Goal: Task Accomplishment & Management: Manage account settings

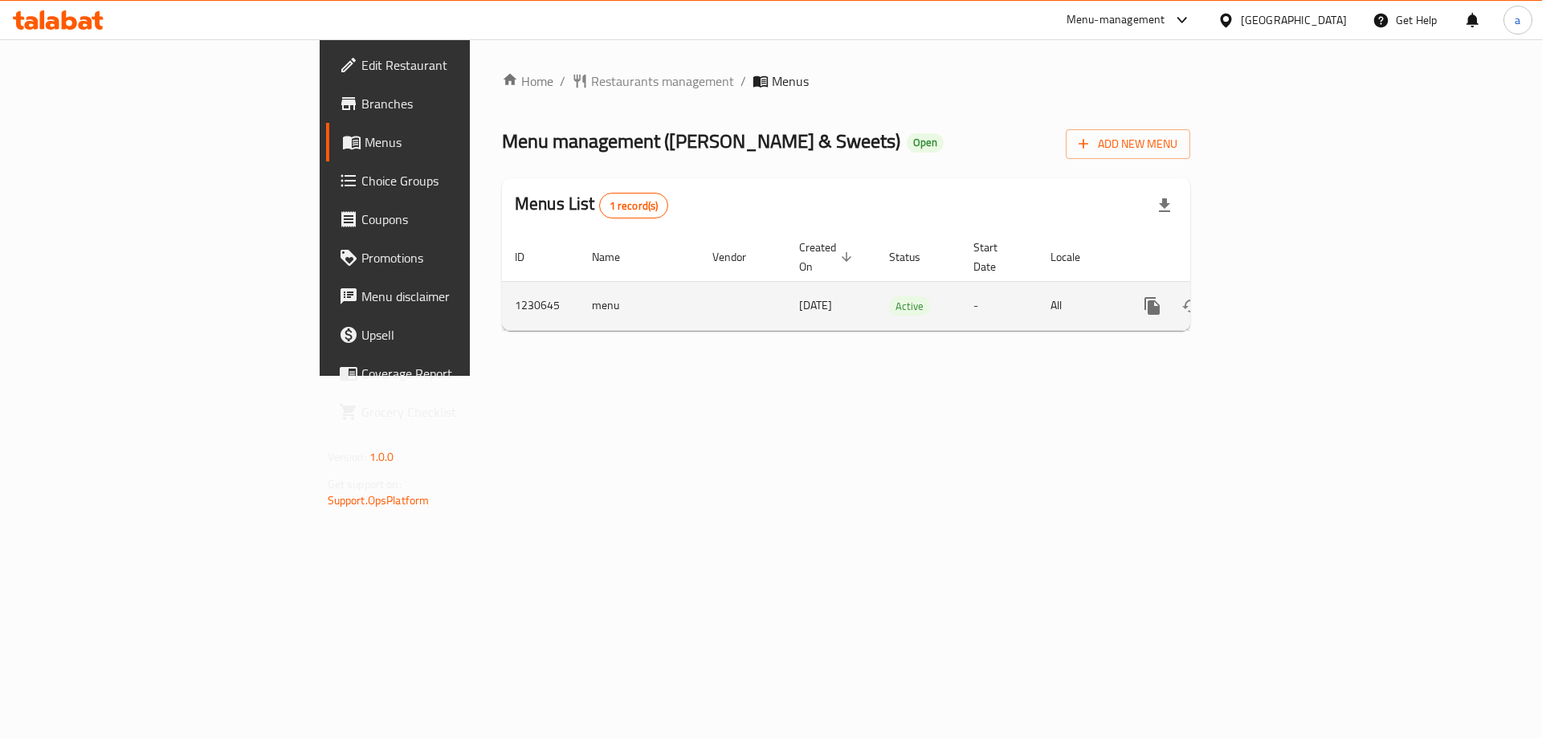
click at [1287, 291] on link "enhanced table" at bounding box center [1268, 306] width 39 height 39
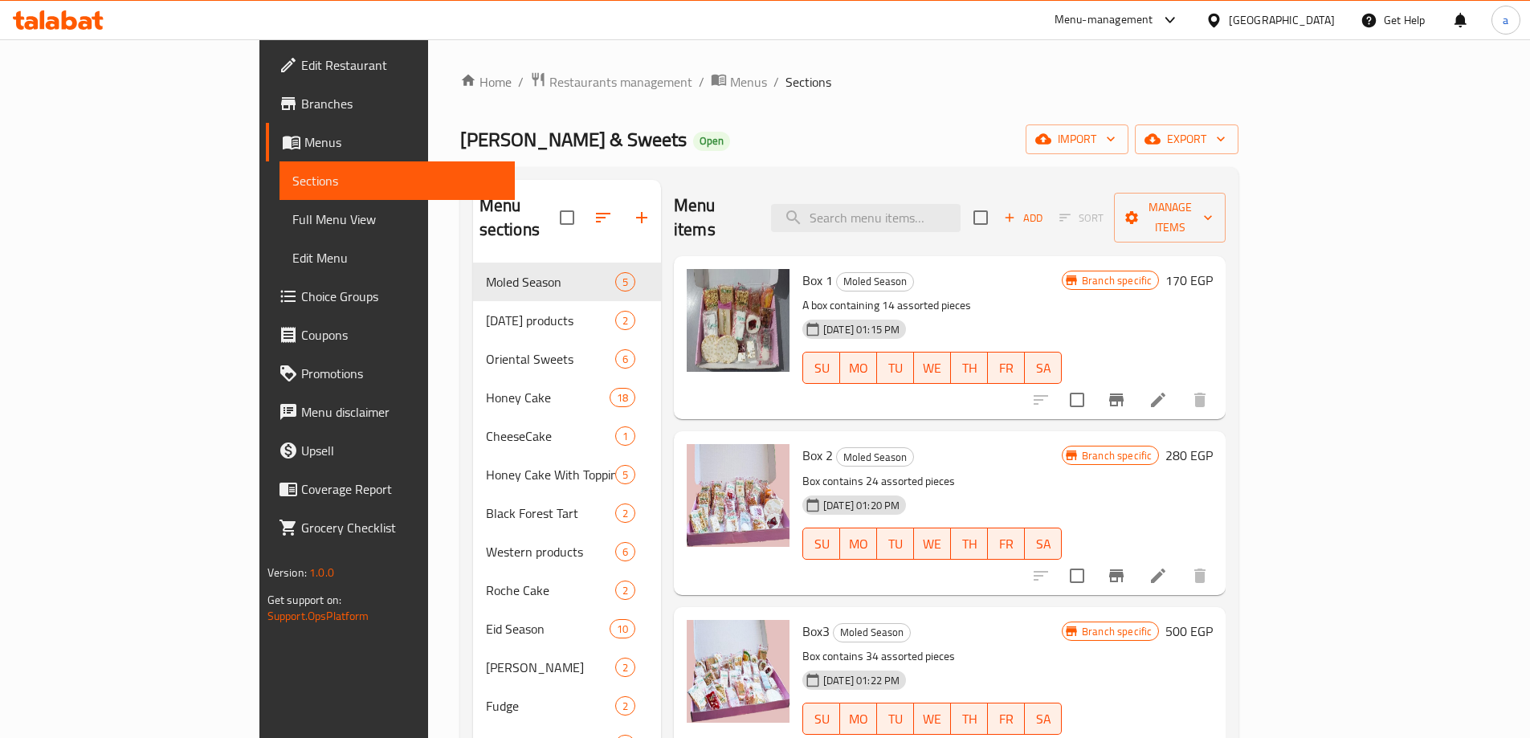
click at [301, 289] on span "Choice Groups" at bounding box center [401, 296] width 201 height 19
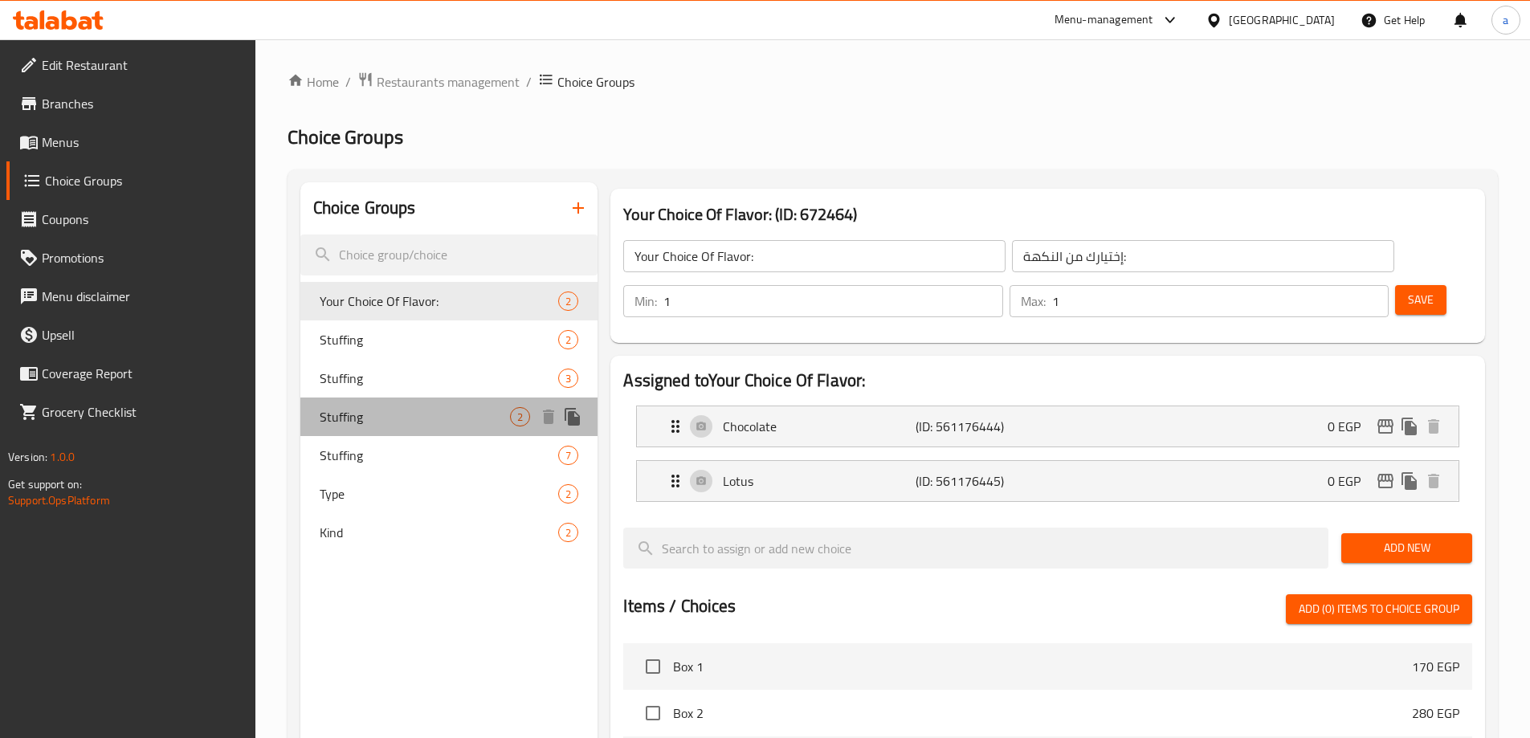
click at [431, 422] on span "Stuffing" at bounding box center [415, 416] width 191 height 19
type input "Stuffing"
type input "الحشو"
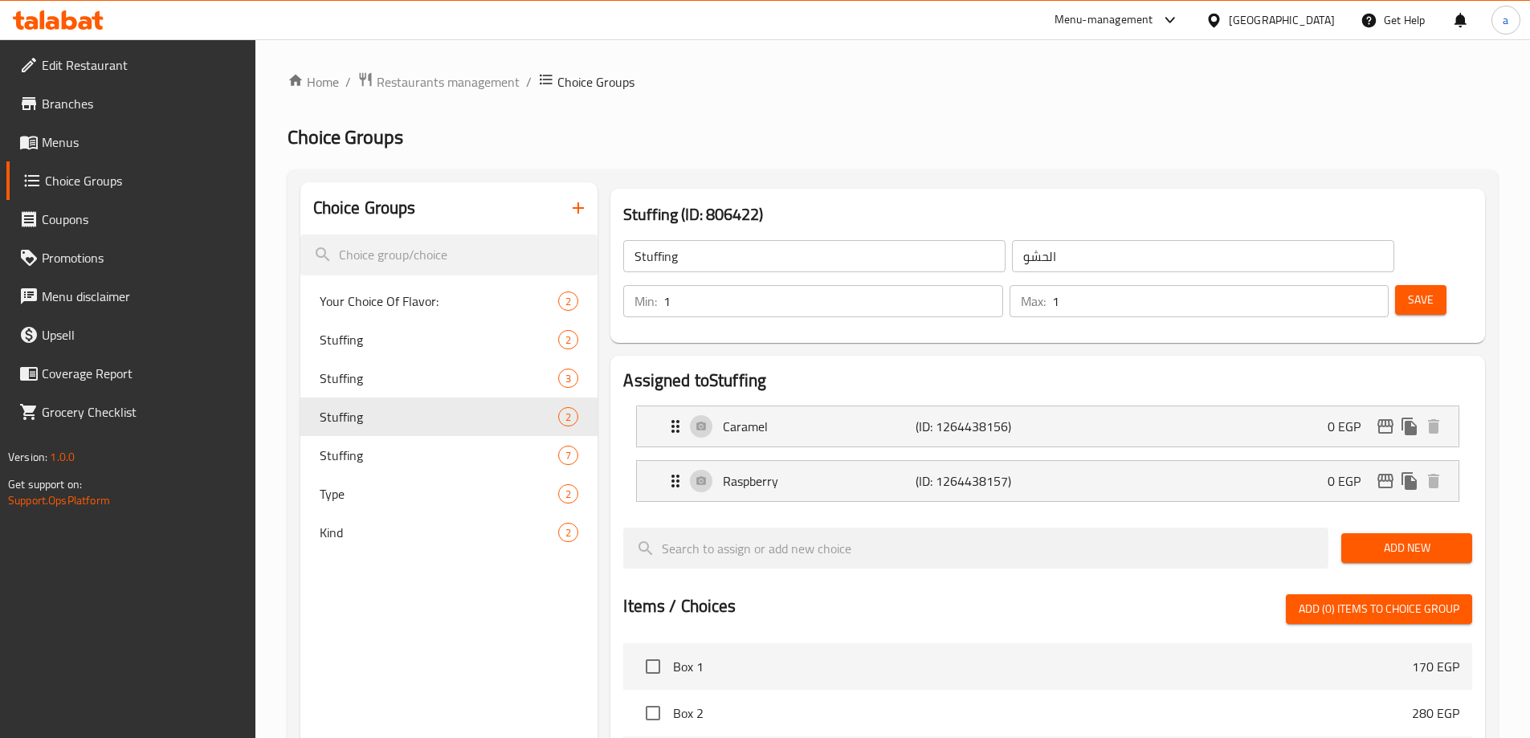
click at [1017, 157] on div "Home / Restaurants management / Choice Groups Choice Groups Choice Groups Your …" at bounding box center [892, 647] width 1210 height 1152
click at [475, 105] on div "Home / Restaurants management / Choice Groups Choice Groups Choice Groups Your …" at bounding box center [892, 647] width 1210 height 1152
click at [473, 87] on span "Restaurants management" at bounding box center [448, 81] width 143 height 19
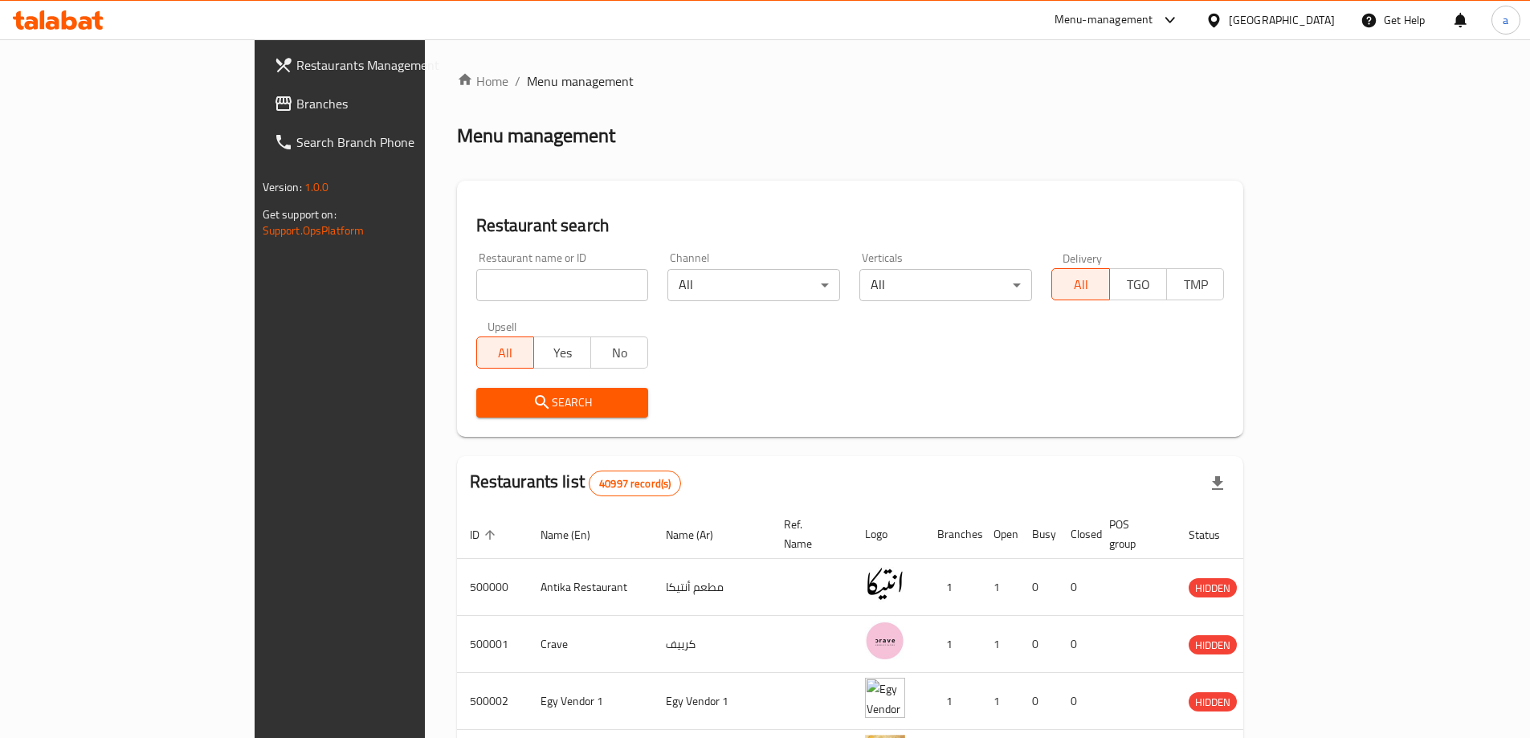
click at [296, 108] on span "Branches" at bounding box center [396, 103] width 201 height 19
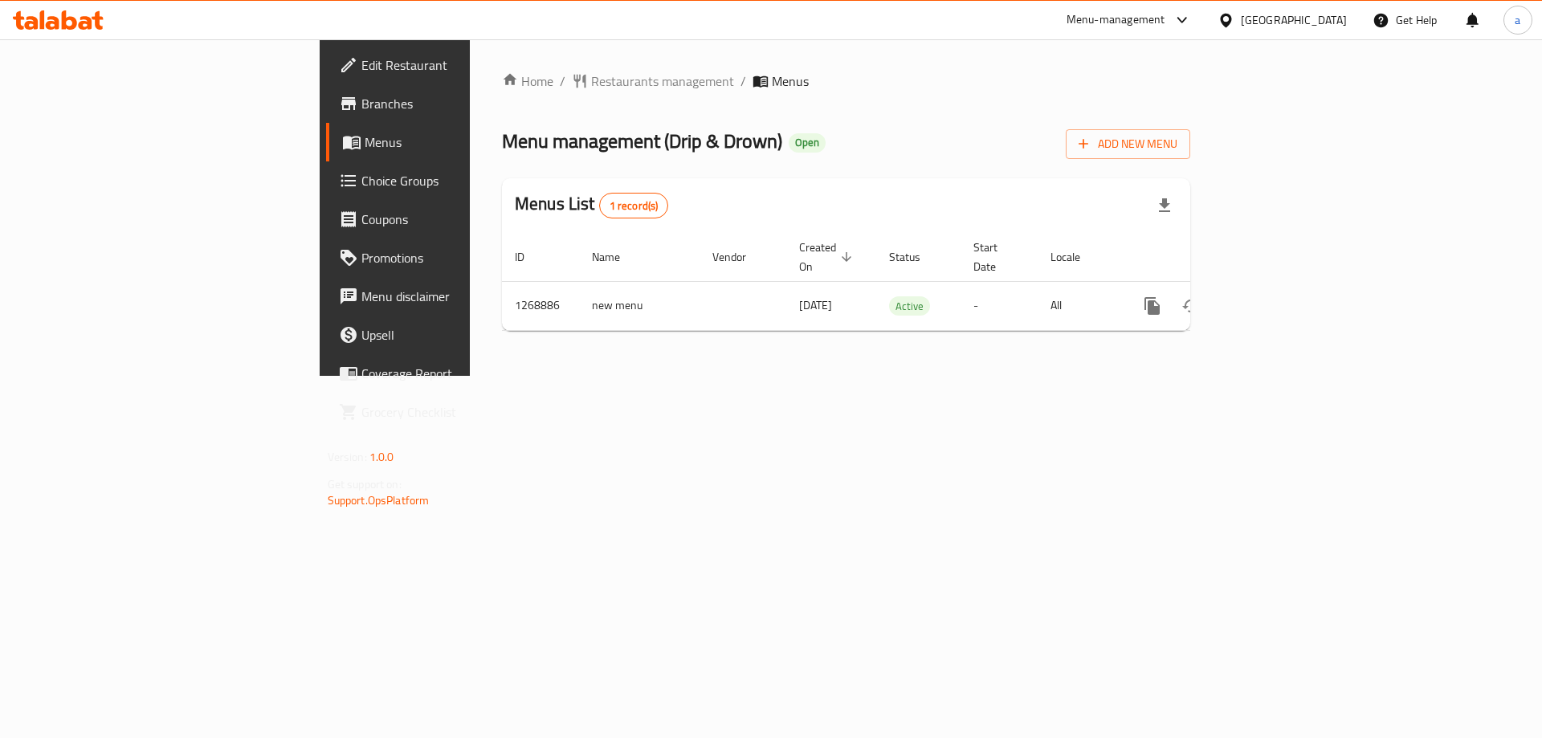
click at [326, 197] on link "Choice Groups" at bounding box center [451, 180] width 251 height 39
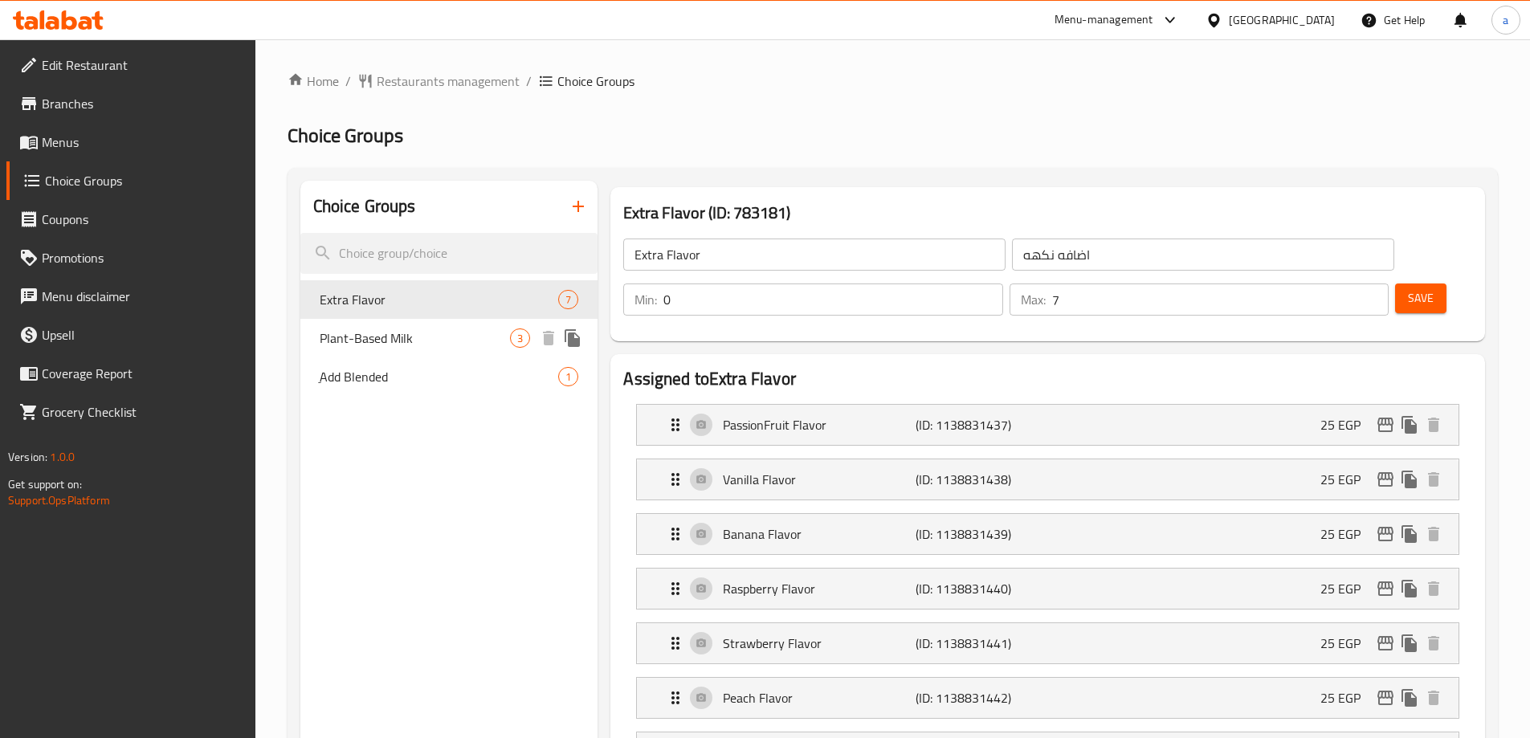
click at [415, 336] on span "Plant-Based Milk" at bounding box center [415, 337] width 191 height 19
type input "Plant-Based Milk"
type input "لبن نباتى"
type input "1"
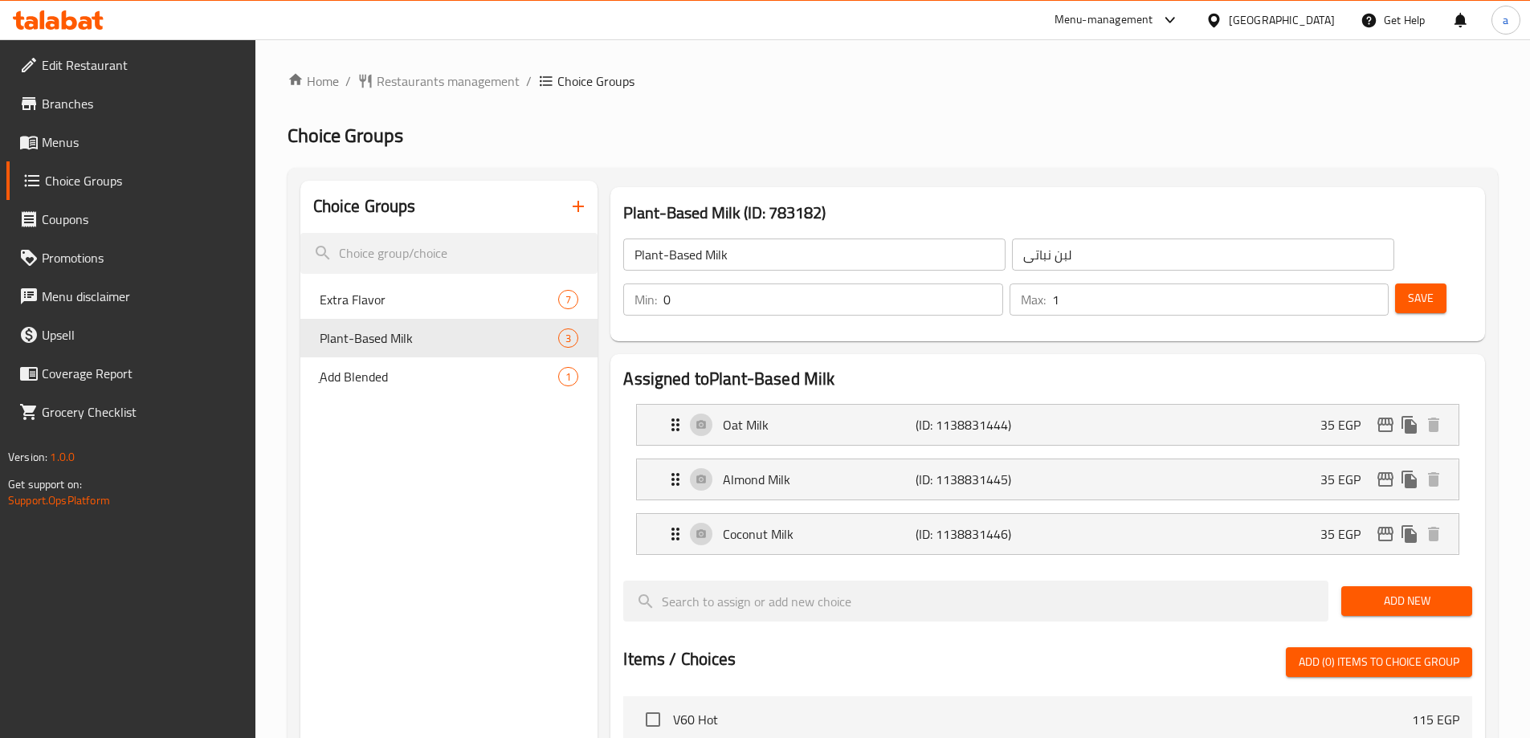
click at [982, 106] on div "Home / Restaurants management / Choice Groups Choice Groups Choice Groups Extra…" at bounding box center [892, 673] width 1210 height 1205
click at [427, 385] on span "ِAdd Blended" at bounding box center [415, 376] width 191 height 19
type input "ِAdd Blended"
type input "اضافة بلندد"
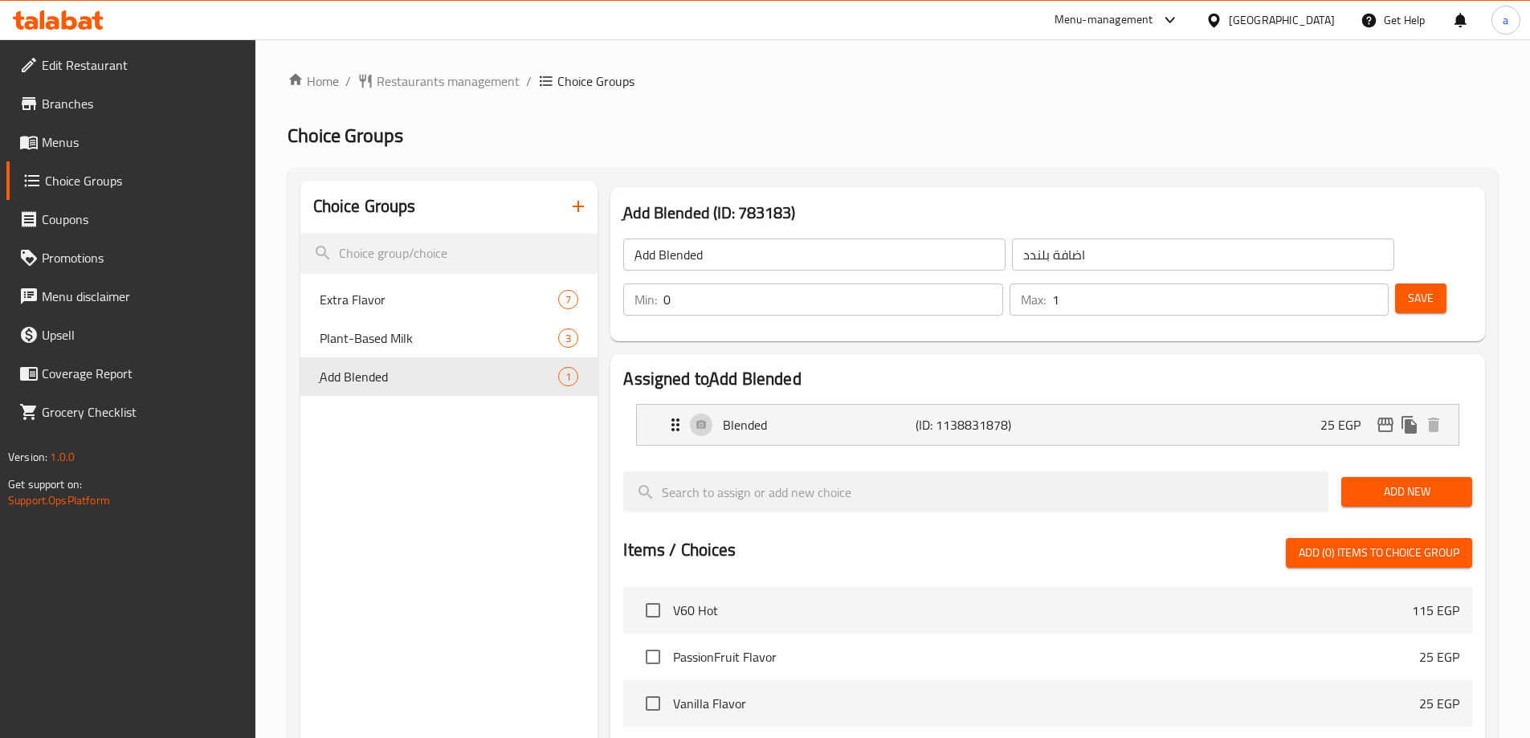
click at [1053, 102] on div "Home / Restaurants management / Choice Groups Choice Groups Choice Groups Extra…" at bounding box center [892, 619] width 1210 height 1096
click at [422, 340] on span "Plant-Based Milk" at bounding box center [415, 337] width 191 height 19
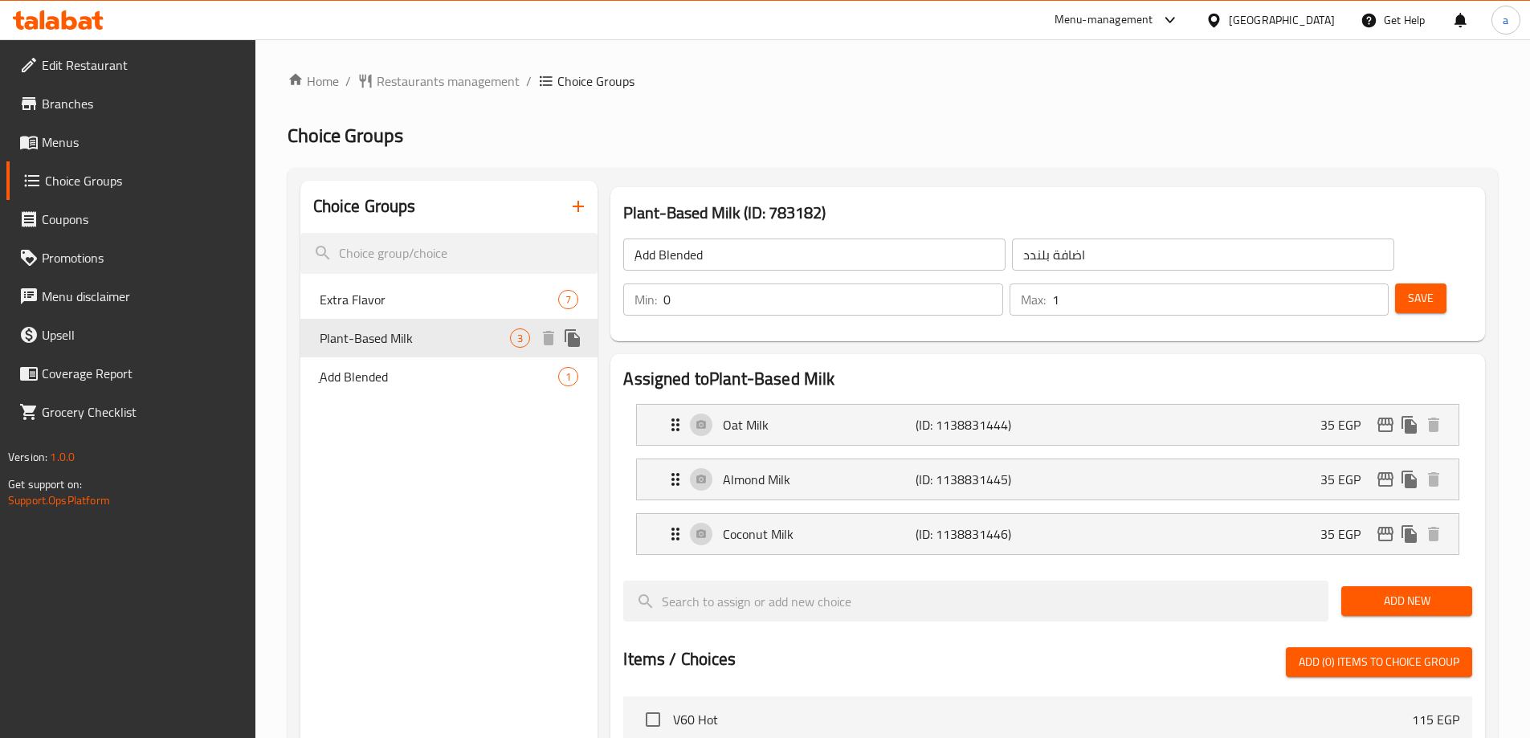
type input "Plant-Based Milk"
type input "لبن نباتى"
click at [955, 116] on div "Home / Restaurants management / Choice Groups Choice Groups Choice Groups Extra…" at bounding box center [892, 673] width 1210 height 1205
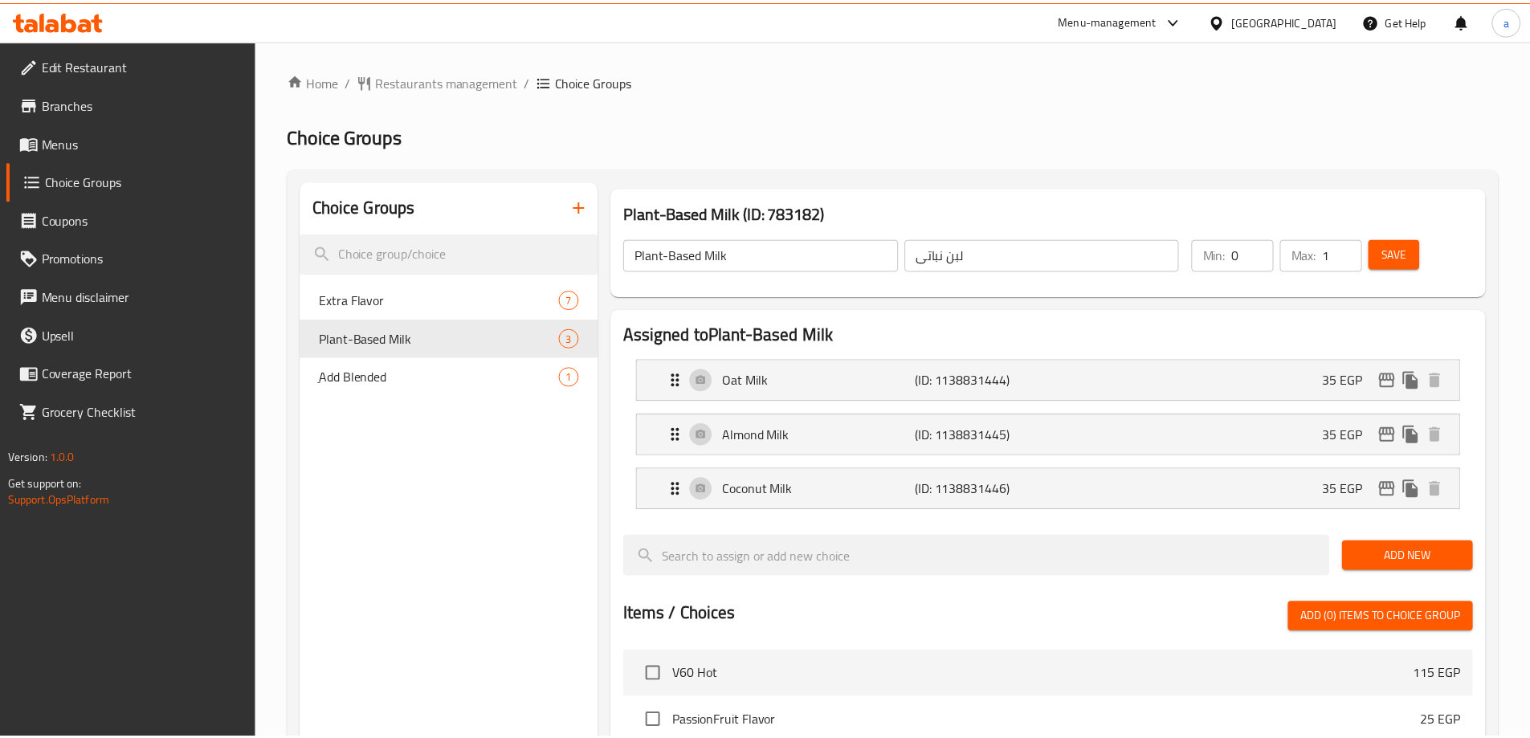
scroll to position [526, 0]
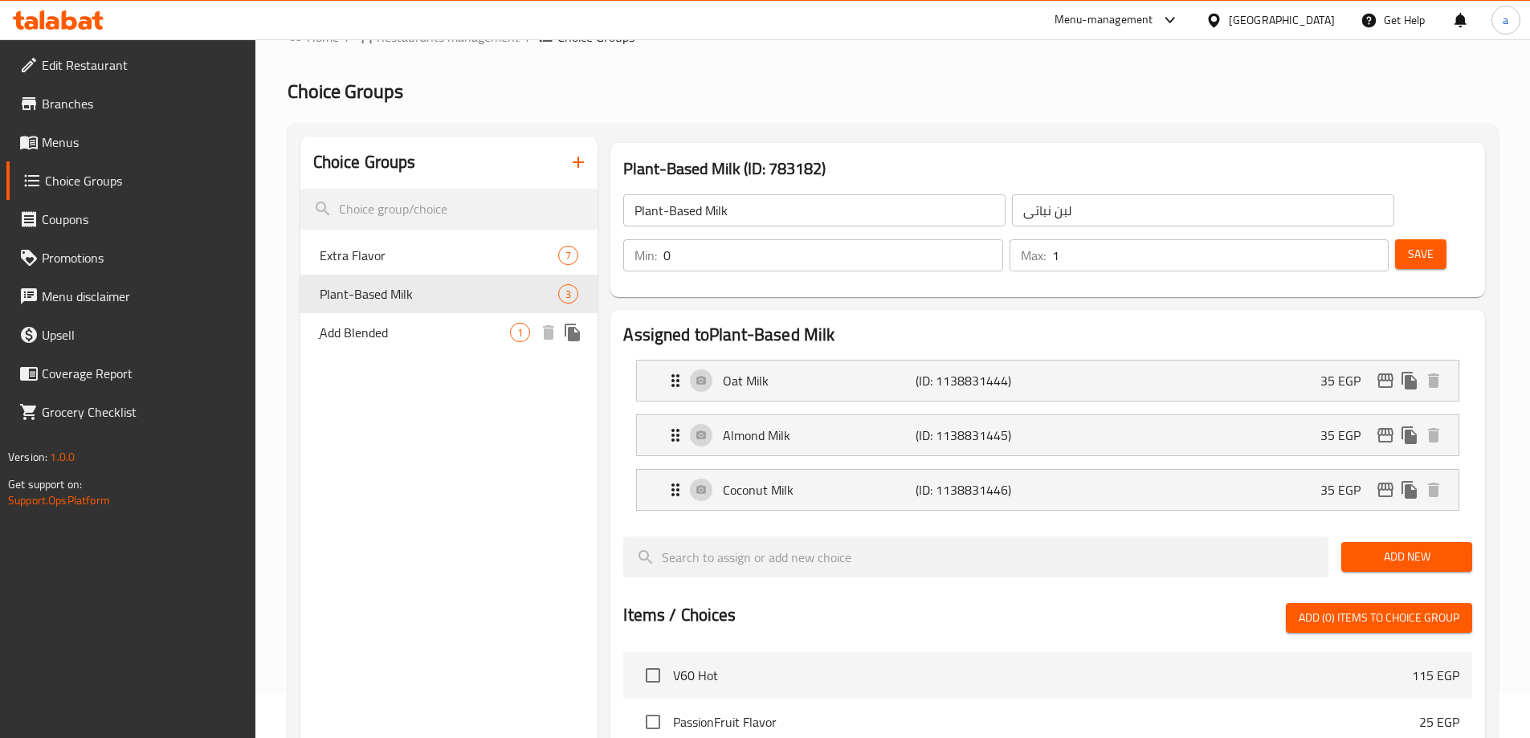
click at [396, 339] on span "ِAdd Blended" at bounding box center [415, 332] width 191 height 19
type input "ِAdd Blended"
type input "اضافة بلندد"
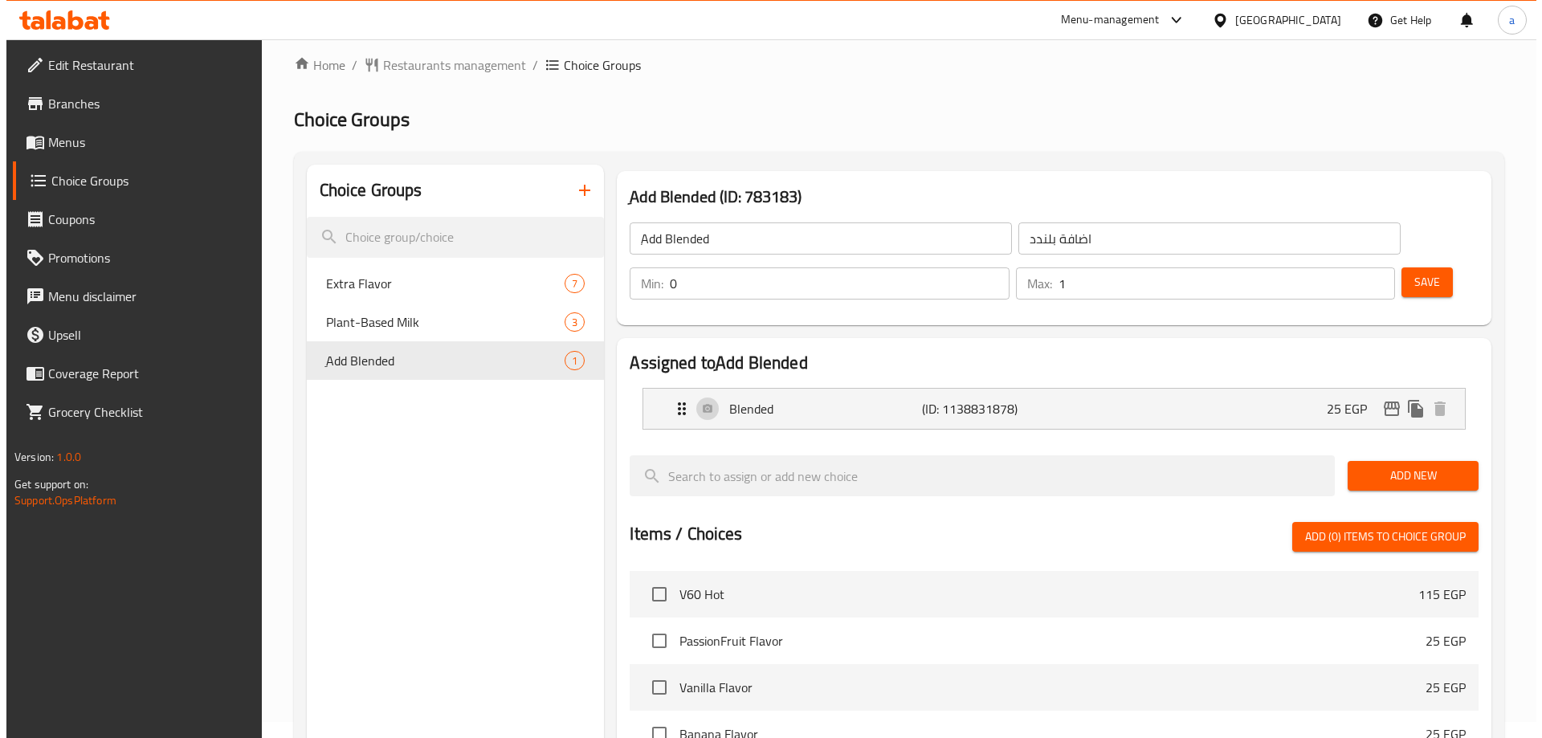
scroll to position [0, 0]
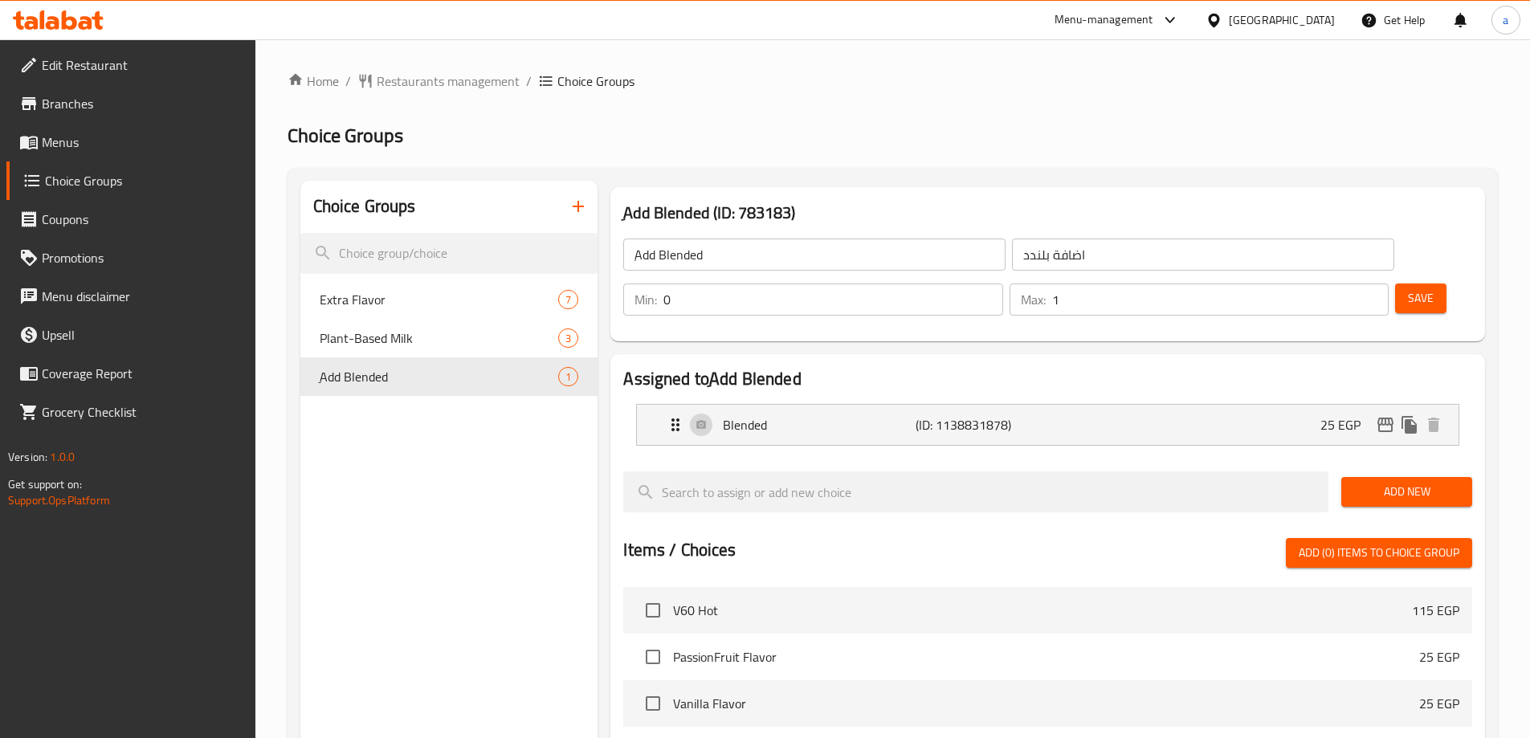
click at [950, 153] on div "Home / Restaurants management / Choice Groups Choice Groups Choice Groups Extra…" at bounding box center [892, 619] width 1210 height 1096
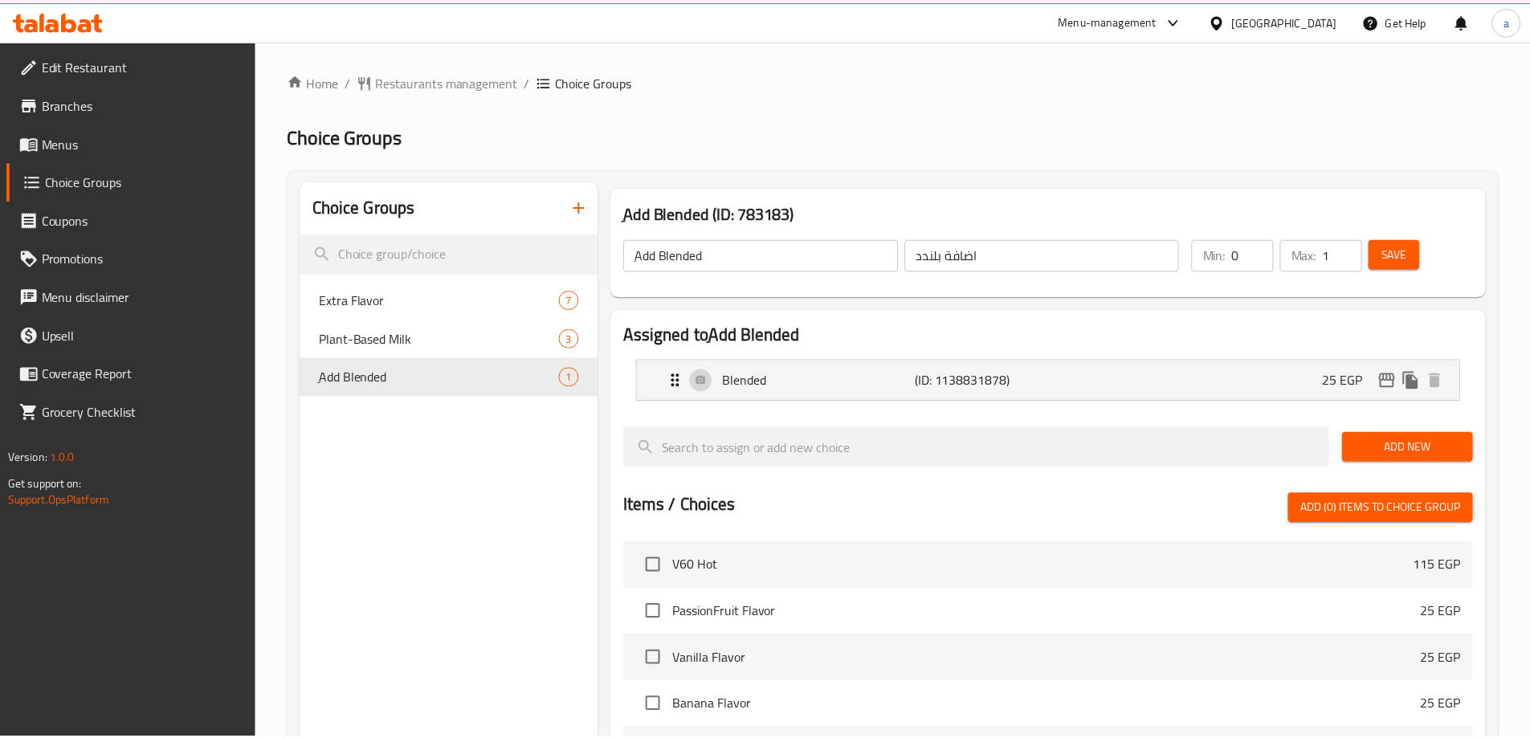
scroll to position [417, 0]
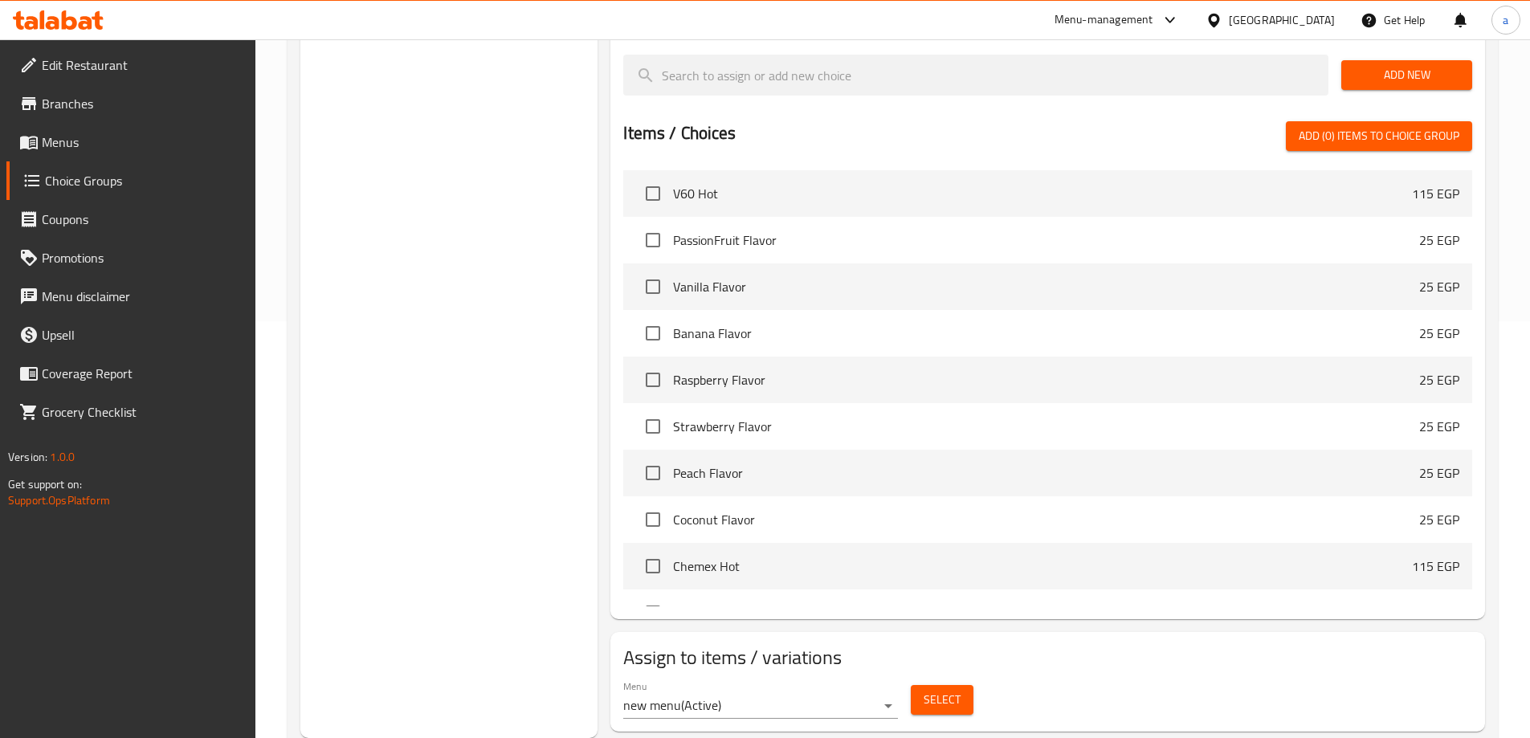
click at [508, 191] on div "Choice Groups Extra Flavor 7 Plant-Based Milk 3 ِAdd Blended 1" at bounding box center [449, 251] width 298 height 974
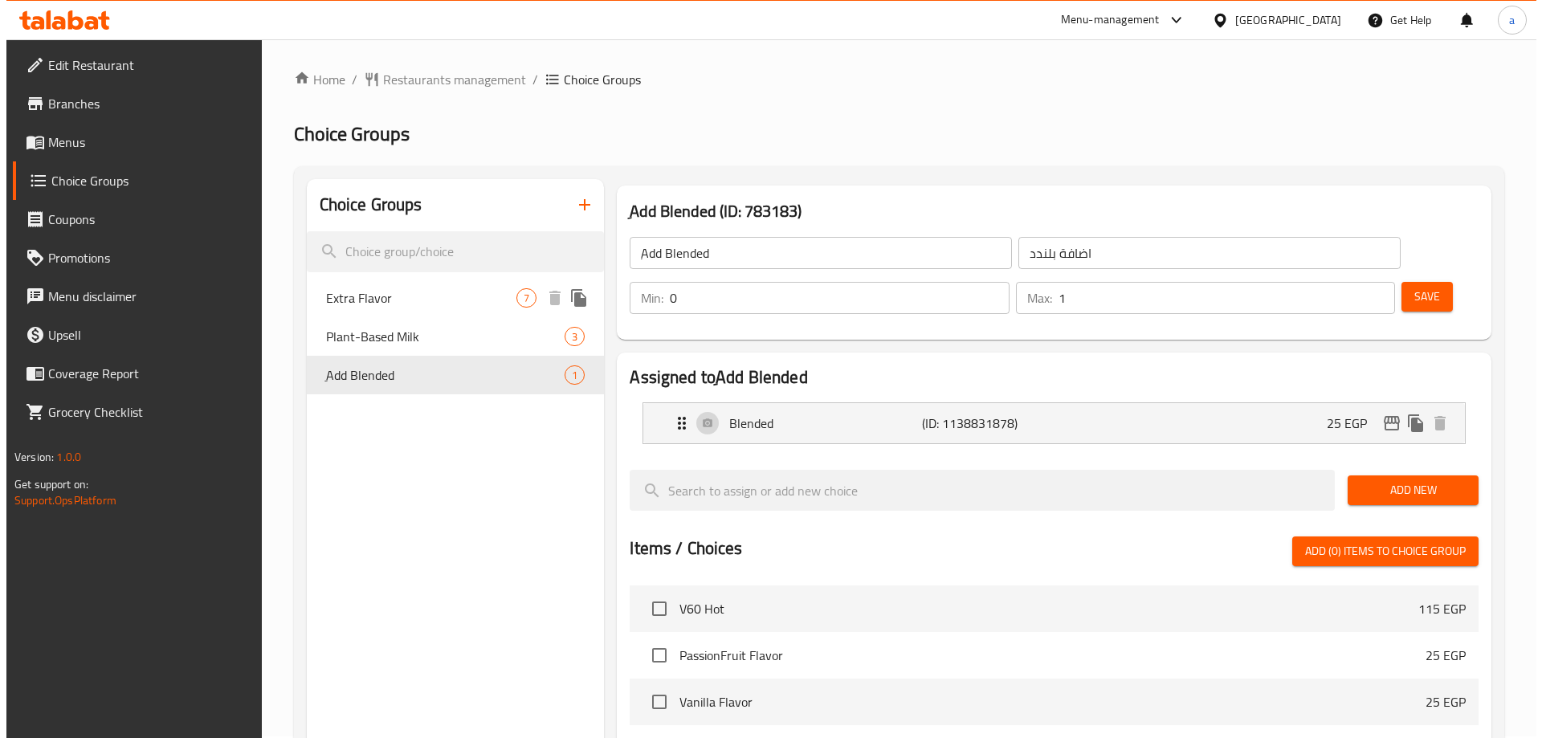
scroll to position [0, 0]
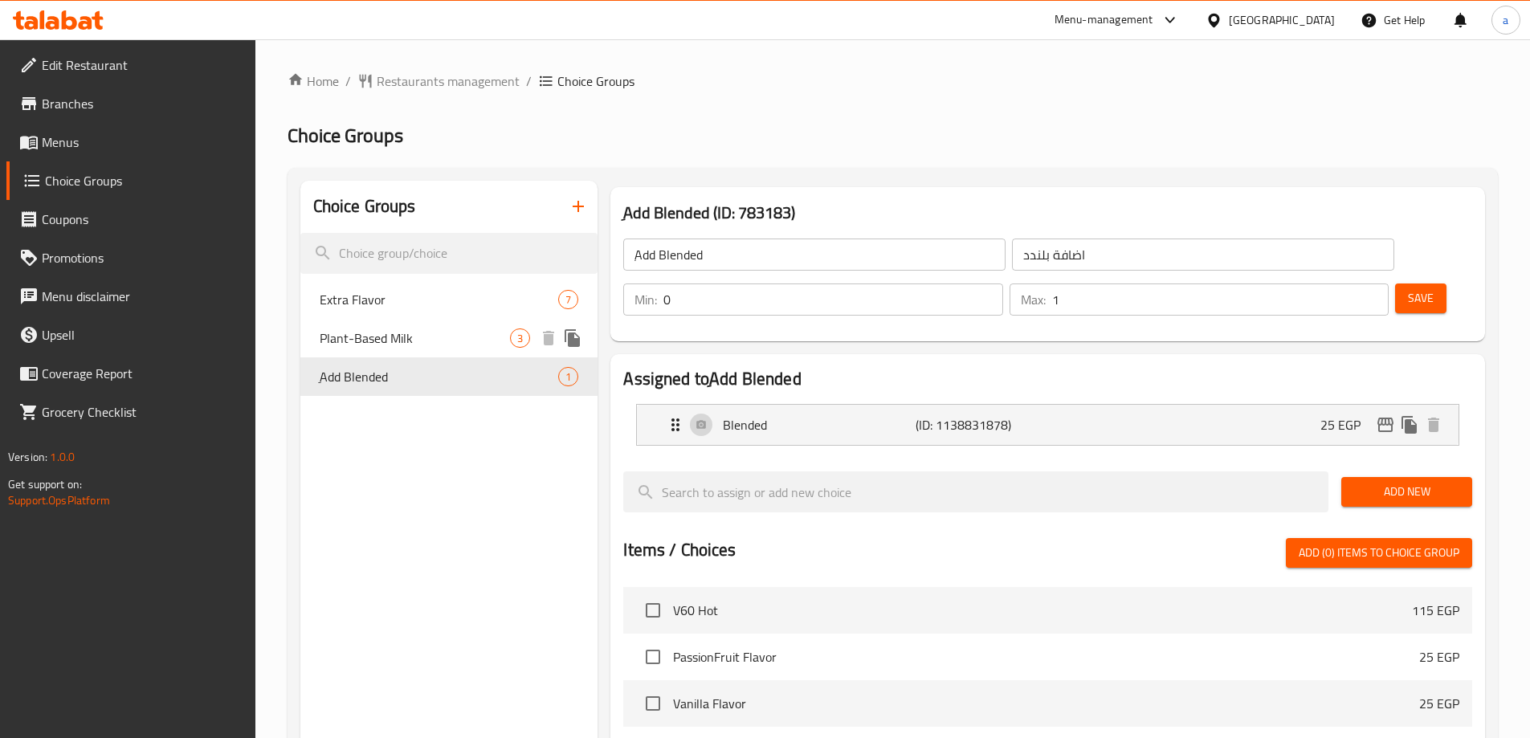
click at [396, 344] on span "Plant-Based Milk" at bounding box center [415, 337] width 191 height 19
type input "Plant-Based Milk"
type input "لبن نباتى"
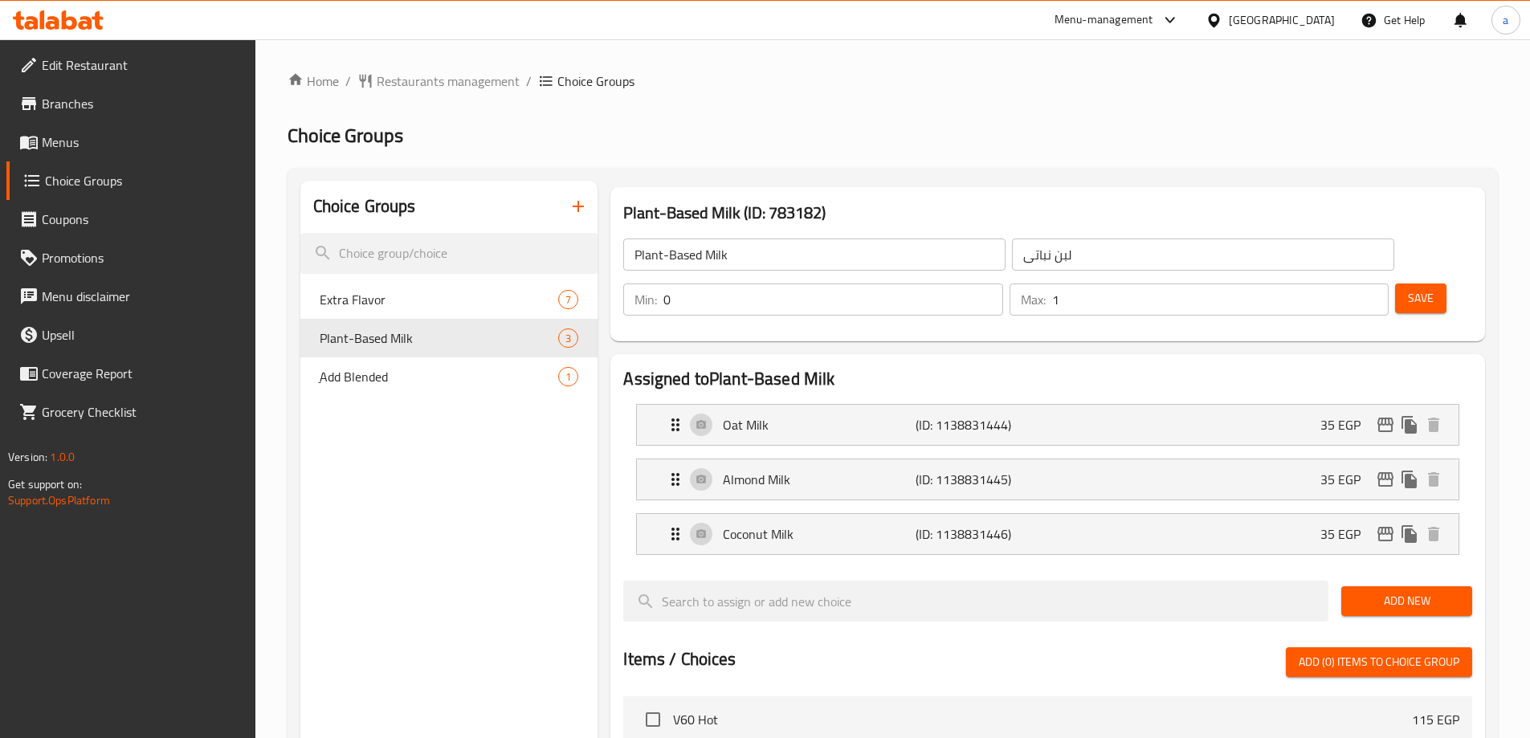
click at [837, 126] on h2 "Choice Groups" at bounding box center [892, 136] width 1210 height 26
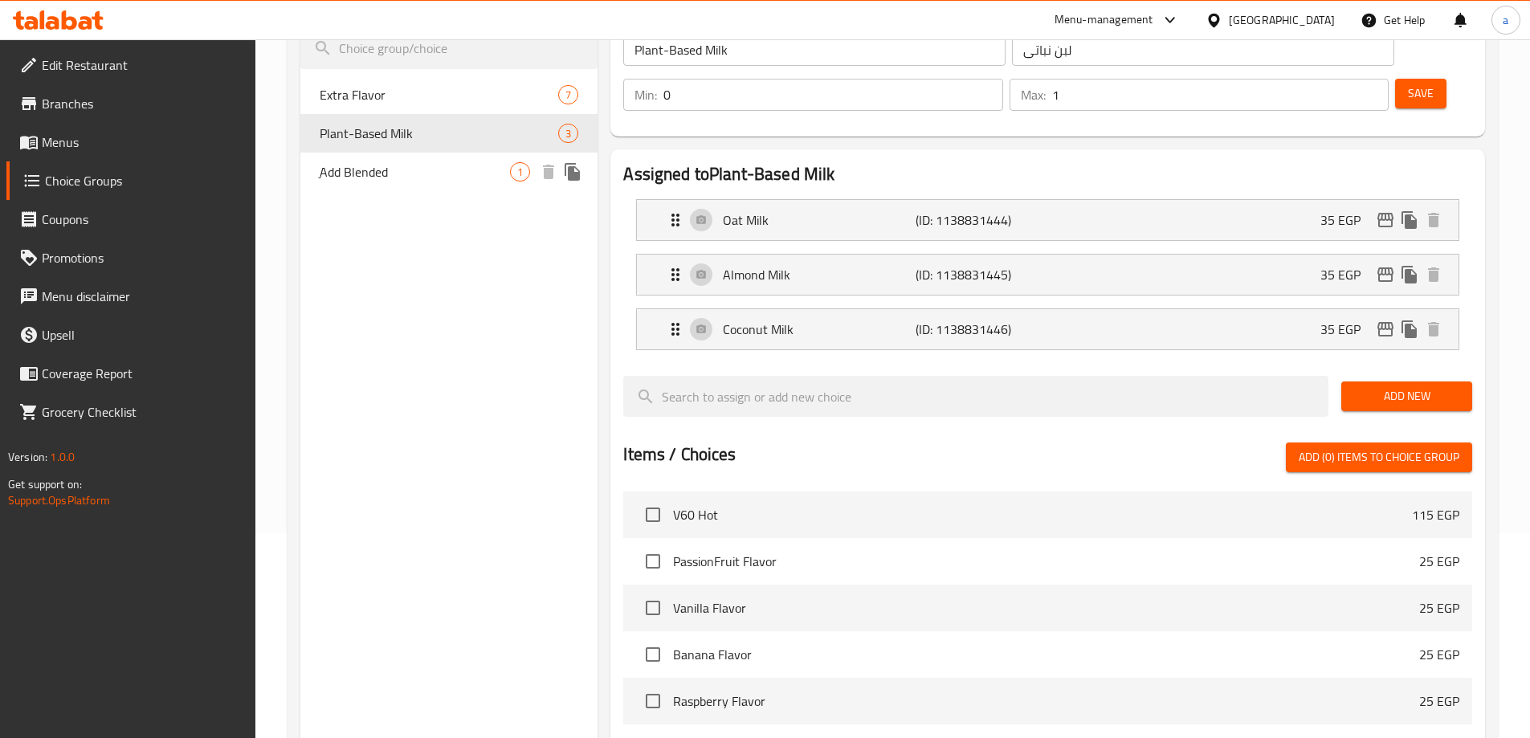
click at [447, 167] on span "ِAdd Blended" at bounding box center [415, 171] width 191 height 19
type input "ِAdd Blended"
type input "اضافة بلندد"
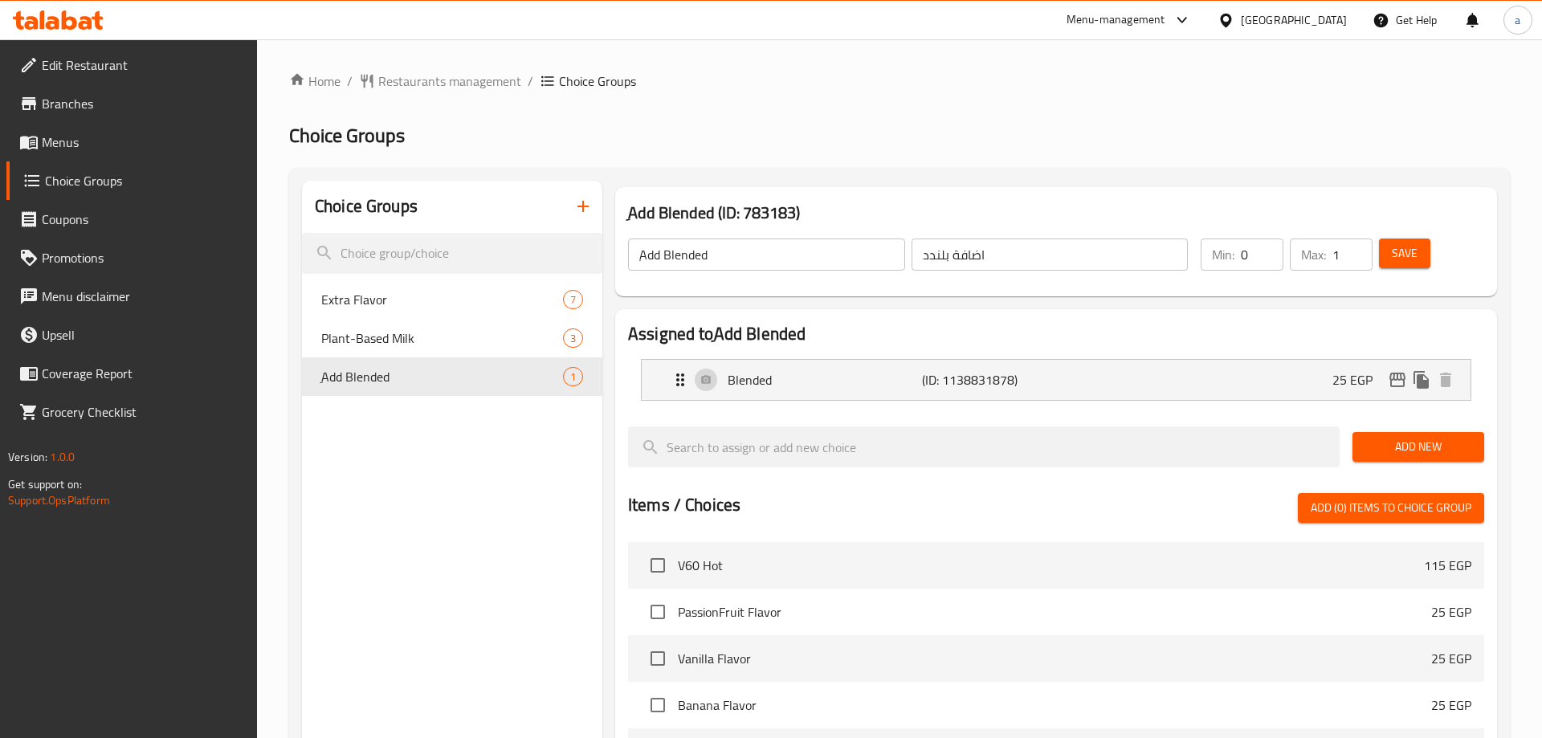
click at [894, 163] on div "Home / Restaurants management / Choice Groups Choice Groups Choice Groups Extra…" at bounding box center [899, 596] width 1220 height 1051
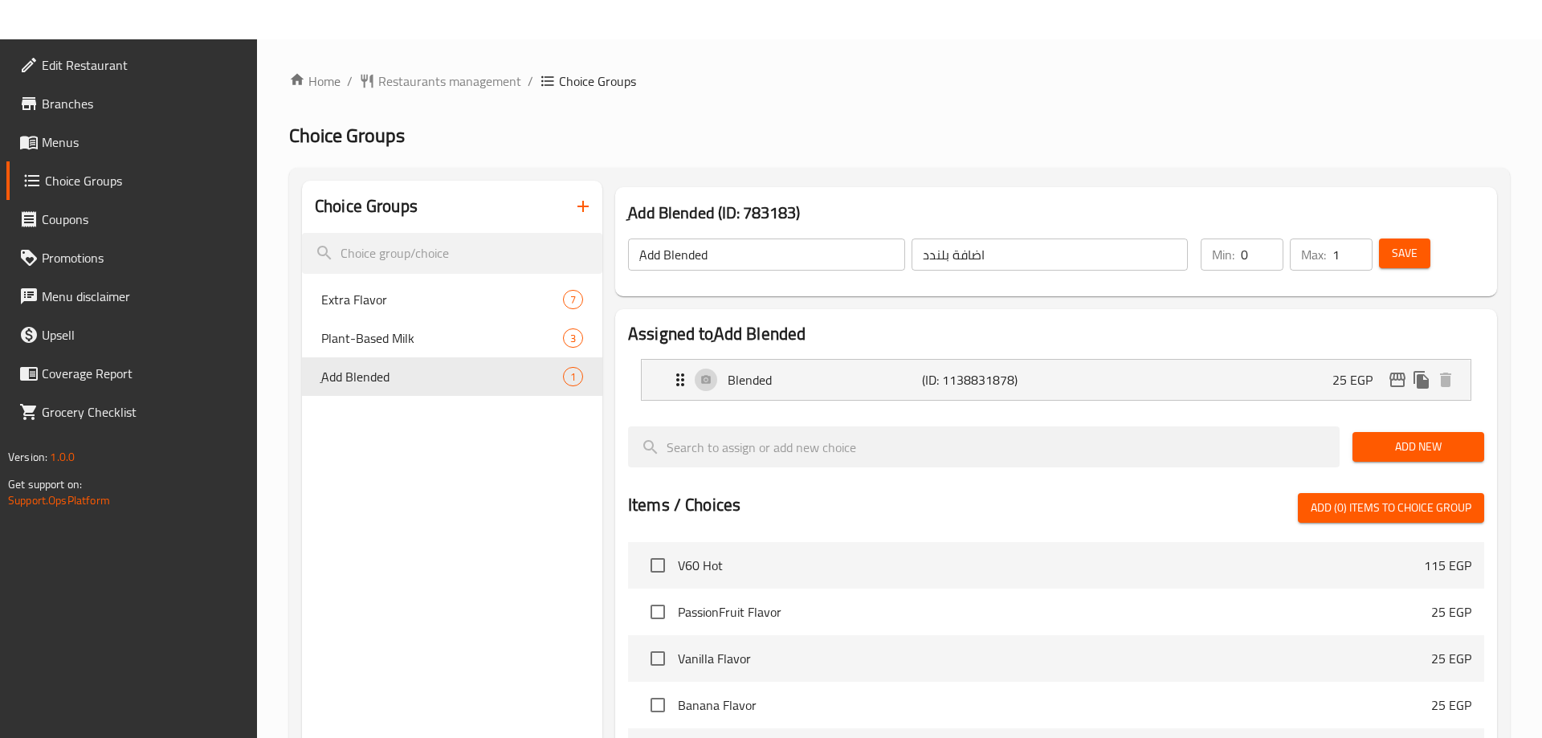
click at [864, 173] on div "Choice Groups Extra Flavor 7 Plant-Based Milk 3 ِAdd Blended 1 ِAdd Blended (ID…" at bounding box center [899, 645] width 1220 height 955
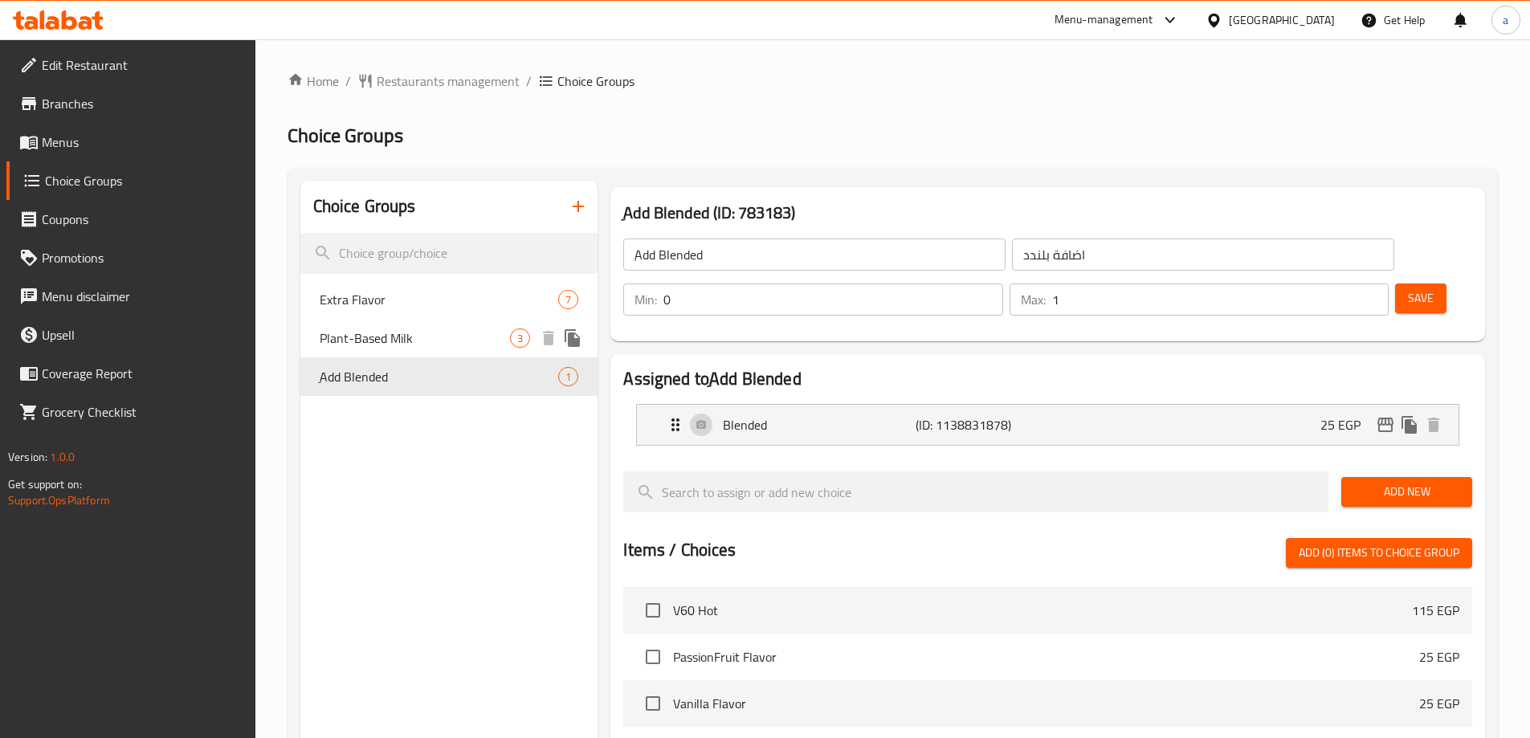
click at [446, 352] on div "Plant-Based Milk 3" at bounding box center [449, 338] width 298 height 39
type input "Plant-Based Milk"
type input "لبن نباتى"
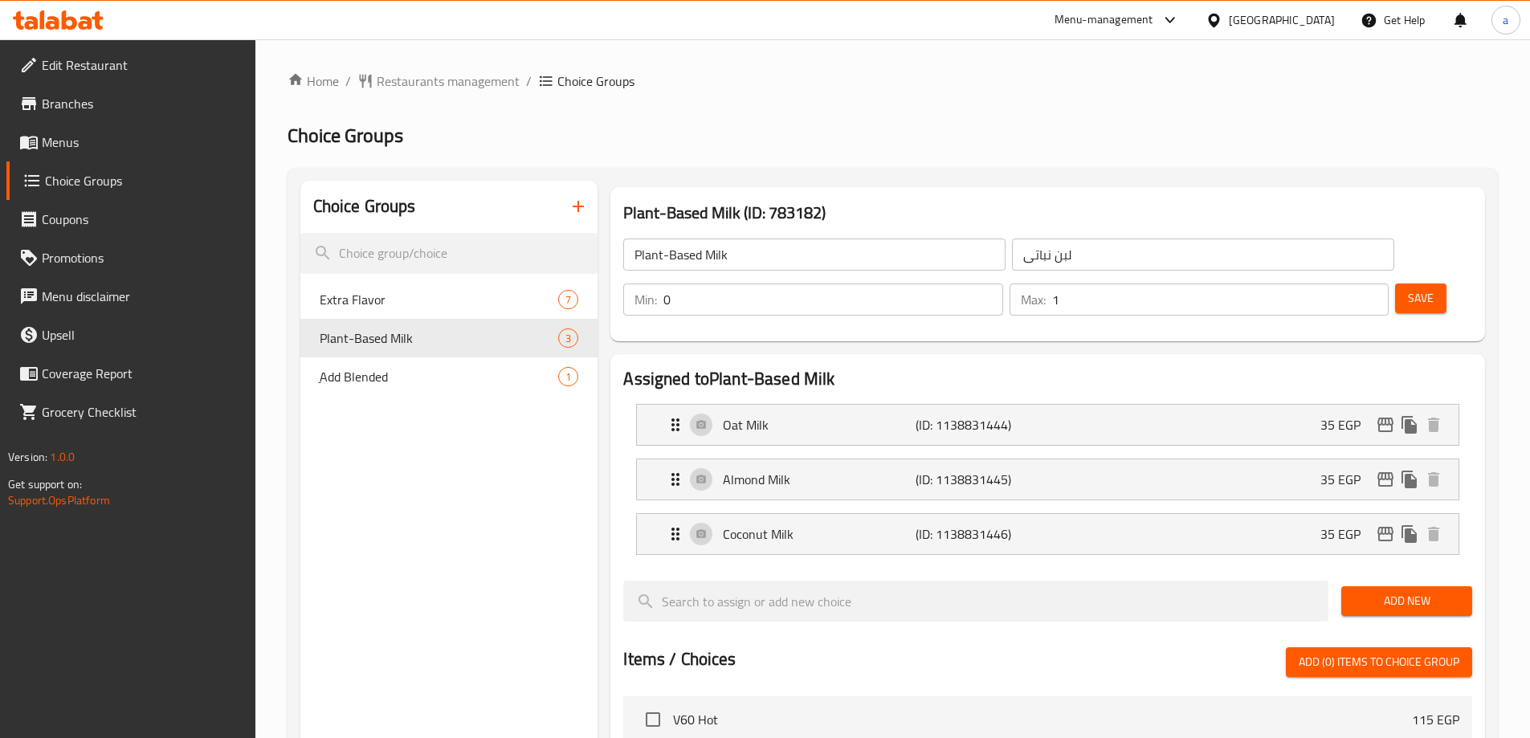
click at [903, 81] on ol "Home / Restaurants management / Choice Groups" at bounding box center [892, 80] width 1210 height 19
click at [403, 364] on div "ِAdd Blended 1" at bounding box center [449, 376] width 298 height 39
type input "ِAdd Blended"
type input "اضافة بلندد"
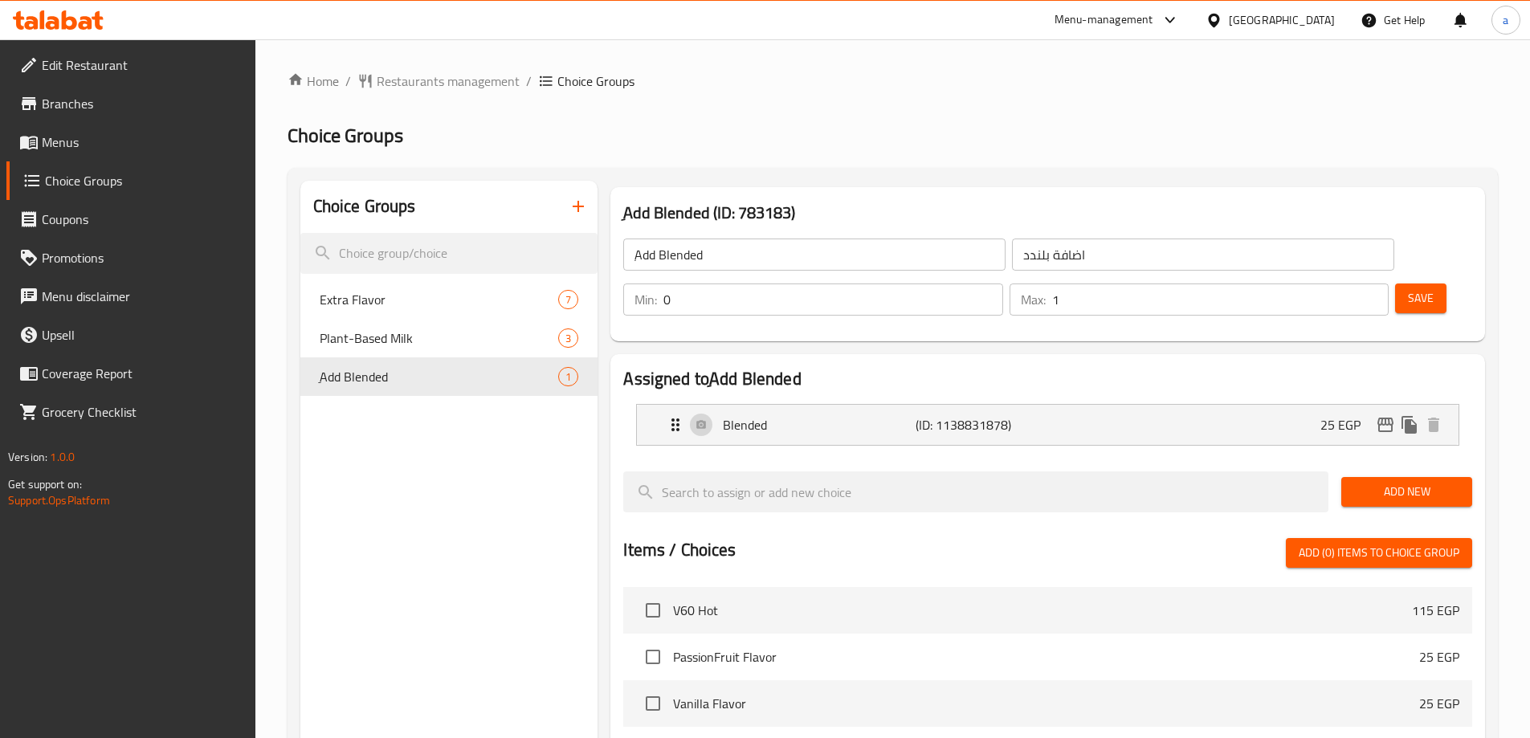
click at [874, 141] on h2 "Choice Groups" at bounding box center [892, 136] width 1210 height 26
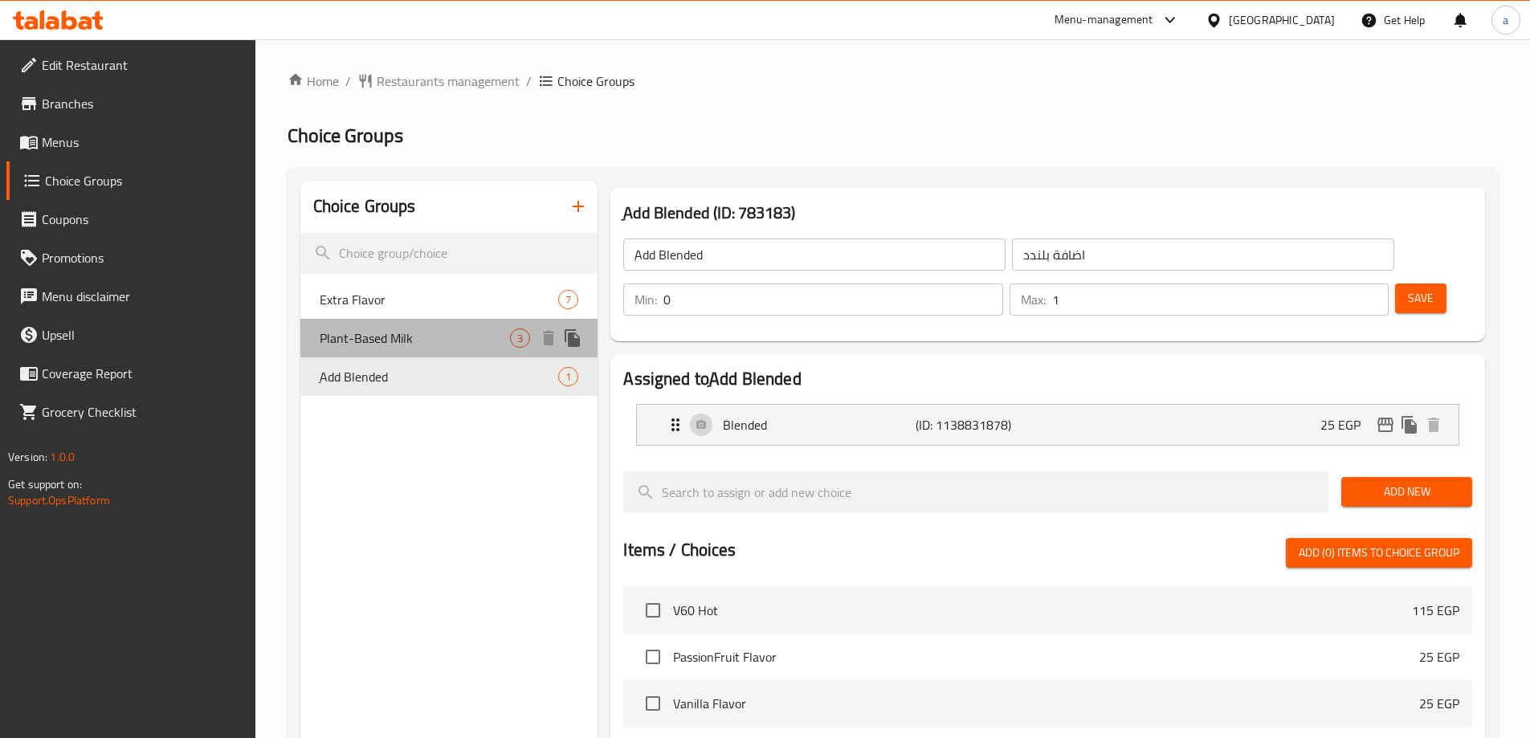
click at [414, 323] on div "Plant-Based Milk 3" at bounding box center [449, 338] width 298 height 39
type input "Plant-Based Milk"
type input "لبن نباتى"
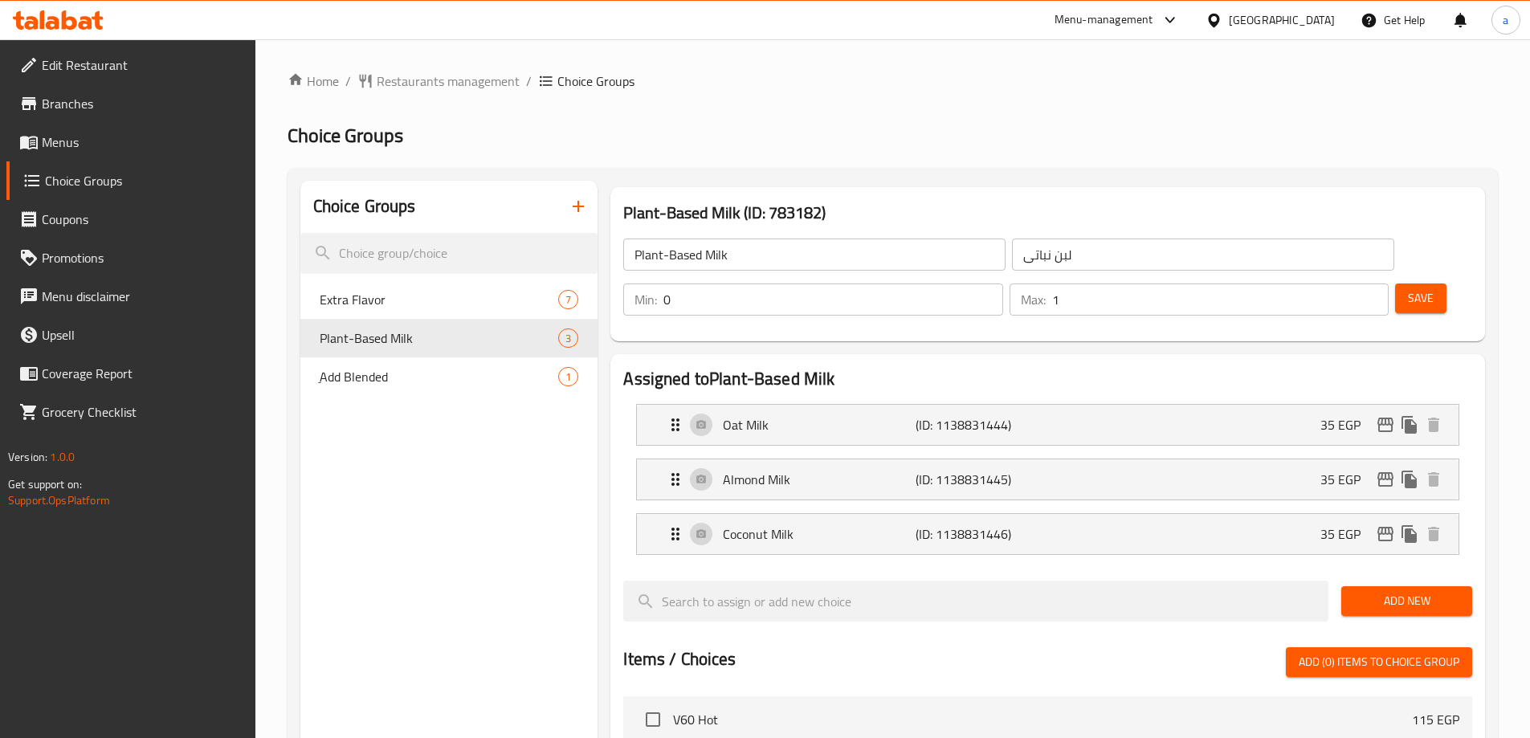
click at [902, 141] on h2 "Choice Groups" at bounding box center [892, 136] width 1210 height 26
click at [448, 381] on span "ِAdd Blended" at bounding box center [415, 376] width 191 height 19
type input "ِAdd Blended"
type input "اضافة بلندد"
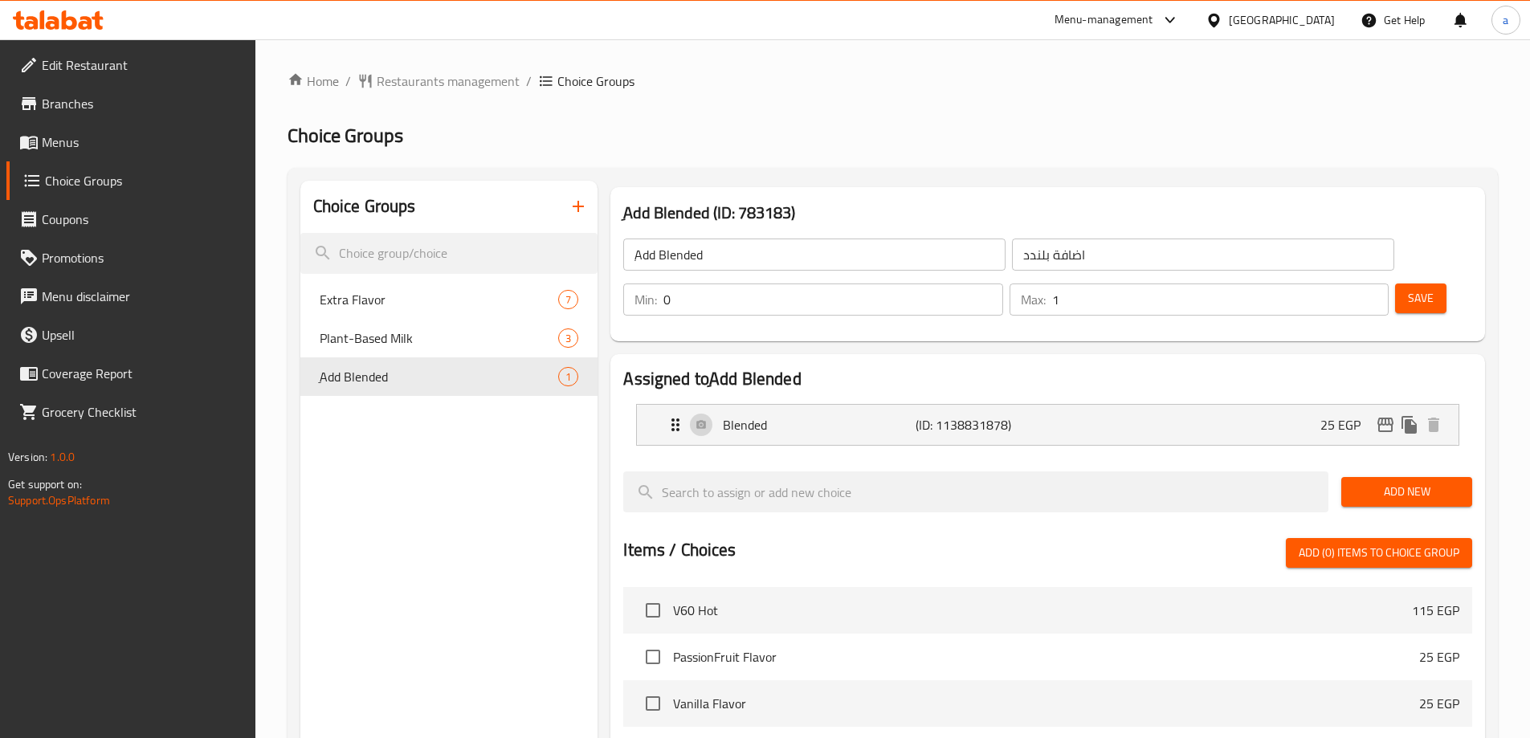
click at [1029, 131] on h2 "Choice Groups" at bounding box center [892, 136] width 1210 height 26
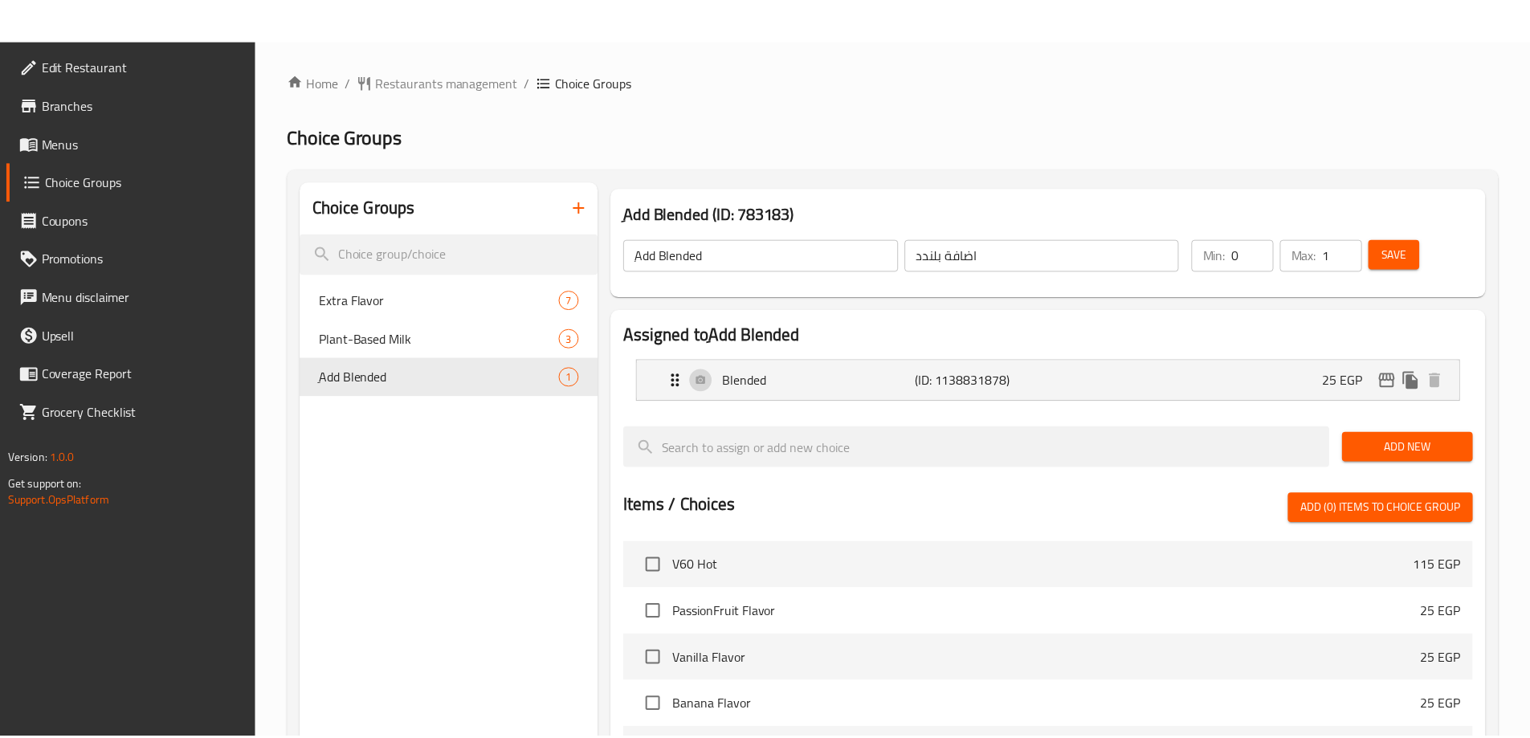
scroll to position [417, 0]
